Goal: Find specific page/section: Find specific page/section

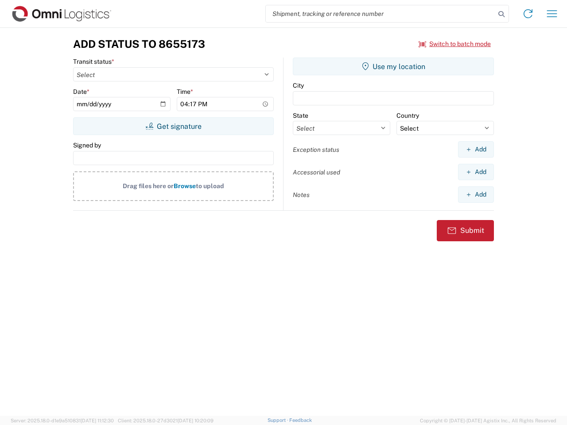
click at [381, 14] on input "search" at bounding box center [381, 13] width 230 height 17
click at [502, 14] on icon at bounding box center [501, 14] width 12 height 12
click at [528, 14] on icon at bounding box center [528, 14] width 14 height 14
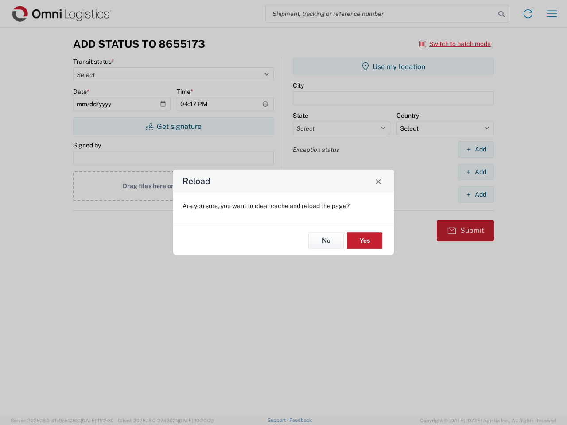
click at [552, 14] on div "Reload Are you sure, you want to clear cache and reload the page? No Yes" at bounding box center [283, 212] width 567 height 425
click at [455, 44] on div "Reload Are you sure, you want to clear cache and reload the page? No Yes" at bounding box center [283, 212] width 567 height 425
click at [173, 126] on div "Reload Are you sure, you want to clear cache and reload the page? No Yes" at bounding box center [283, 212] width 567 height 425
click at [394, 66] on div "Reload Are you sure, you want to clear cache and reload the page? No Yes" at bounding box center [283, 212] width 567 height 425
click at [476, 149] on div "Reload Are you sure, you want to clear cache and reload the page? No Yes" at bounding box center [283, 212] width 567 height 425
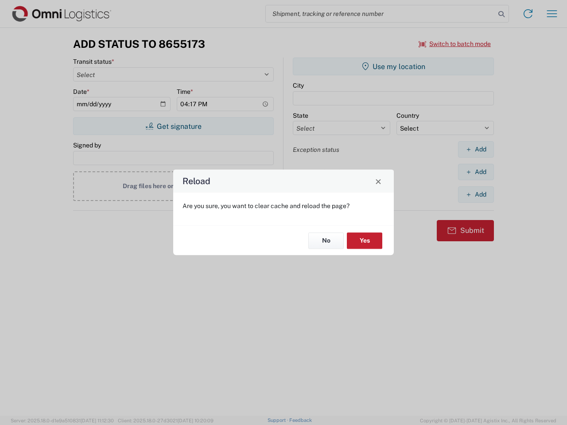
click at [476, 172] on div "Reload Are you sure, you want to clear cache and reload the page? No Yes" at bounding box center [283, 212] width 567 height 425
click at [476, 195] on div "Reload Are you sure, you want to clear cache and reload the page? No Yes" at bounding box center [283, 212] width 567 height 425
